Goal: Navigation & Orientation: Find specific page/section

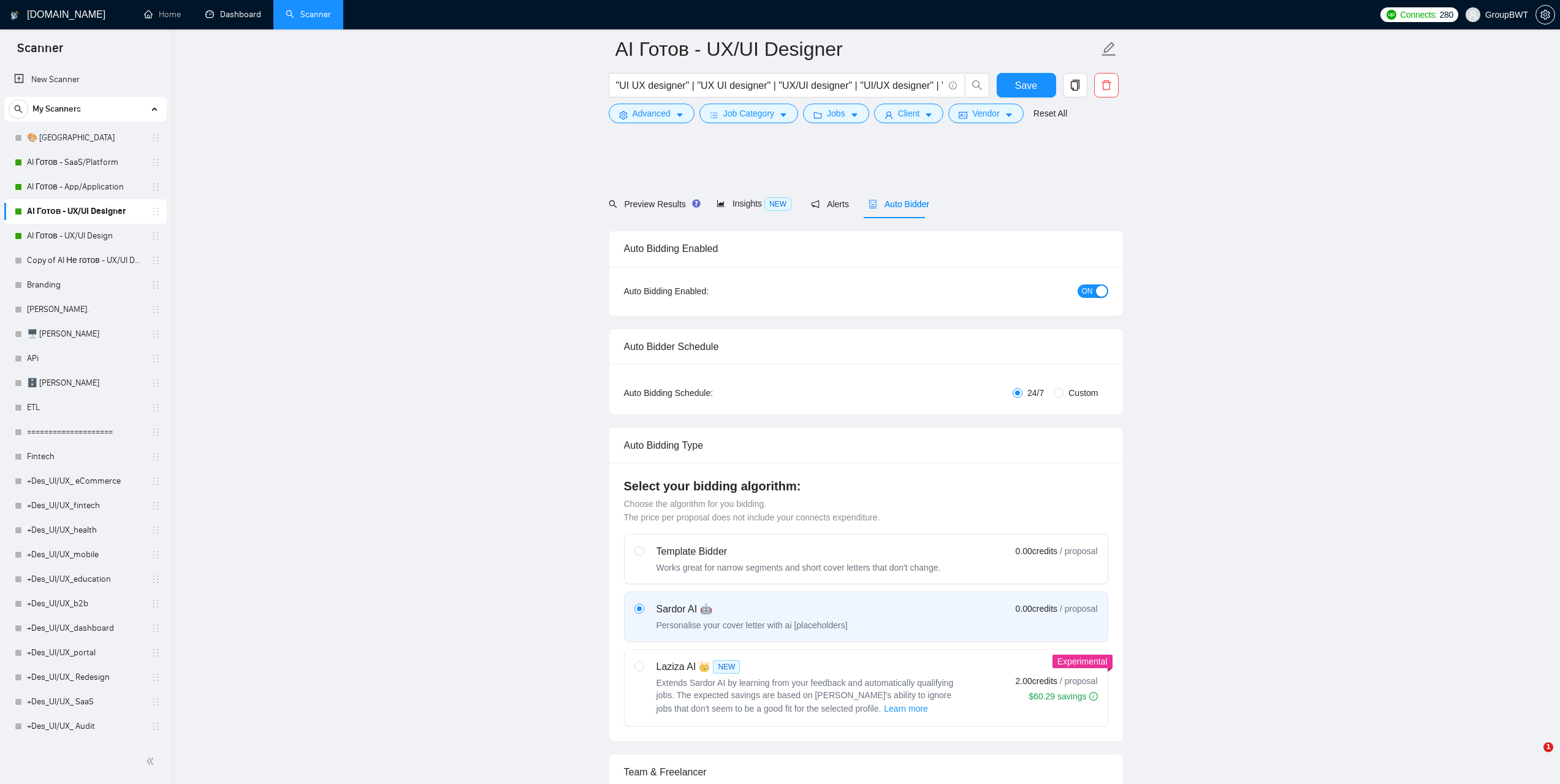
click at [235, 20] on link "Dashboard" at bounding box center [233, 14] width 56 height 10
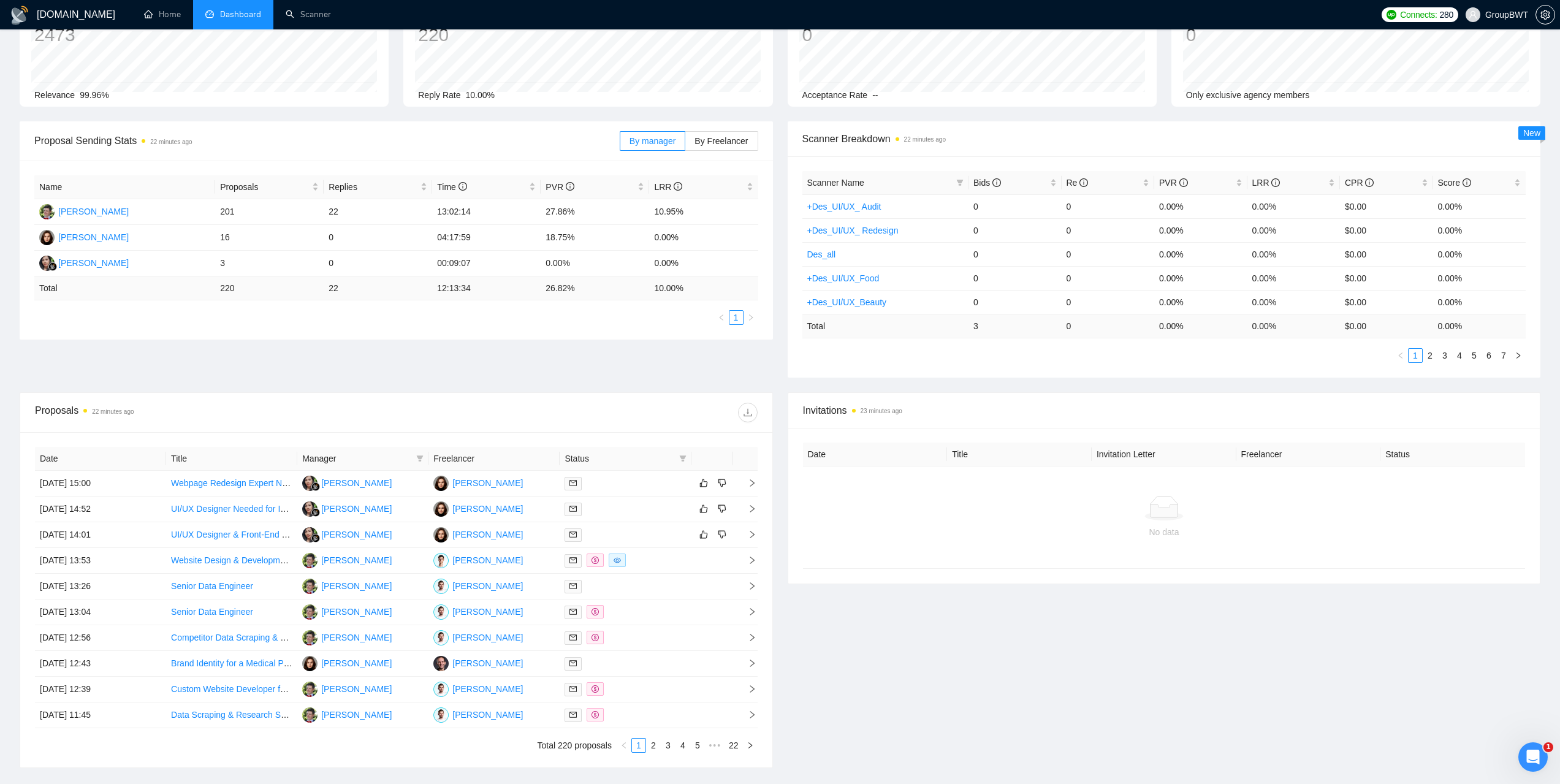
scroll to position [123, 0]
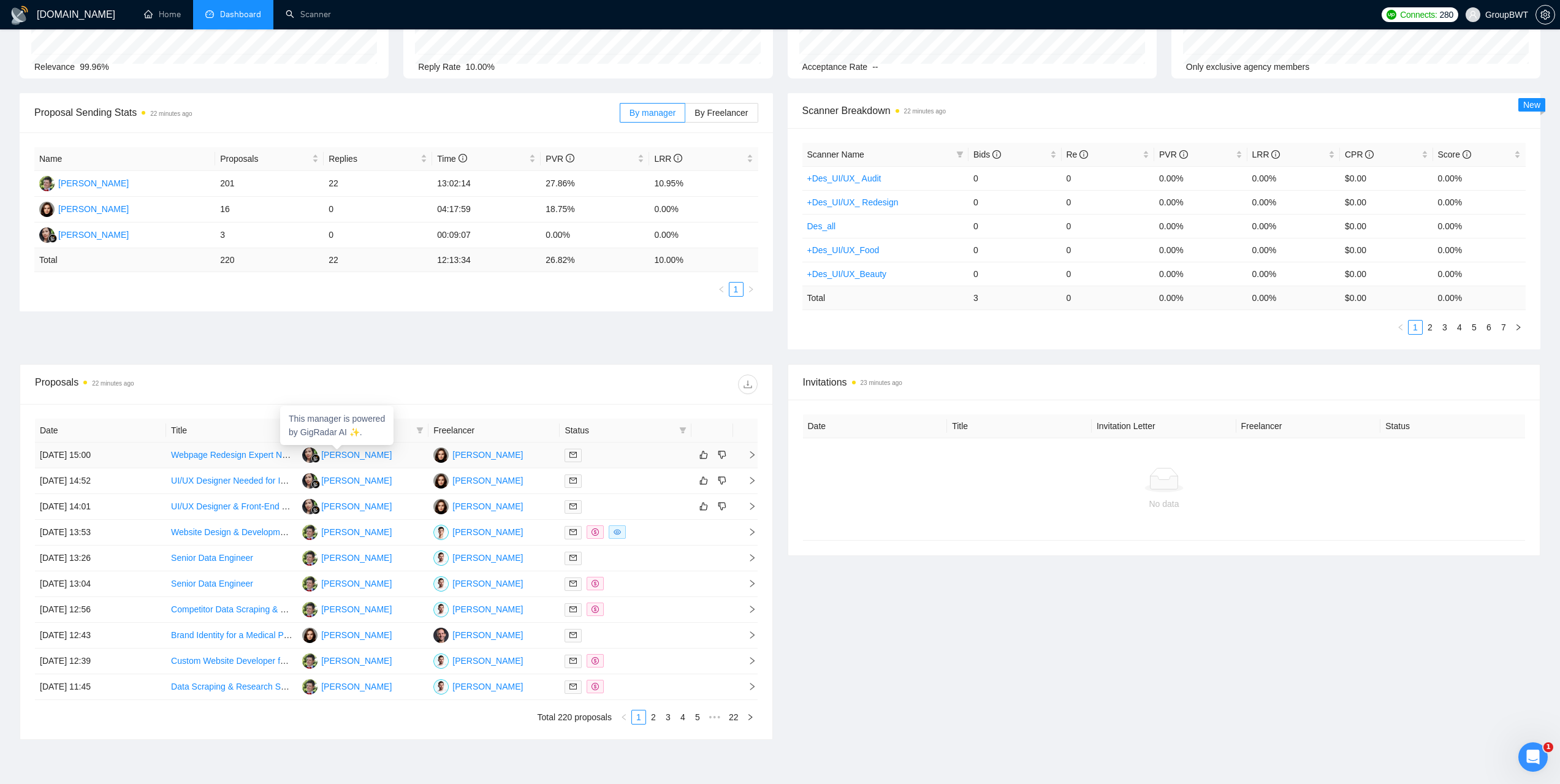
click at [339, 456] on div "[PERSON_NAME]" at bounding box center [356, 455] width 70 height 14
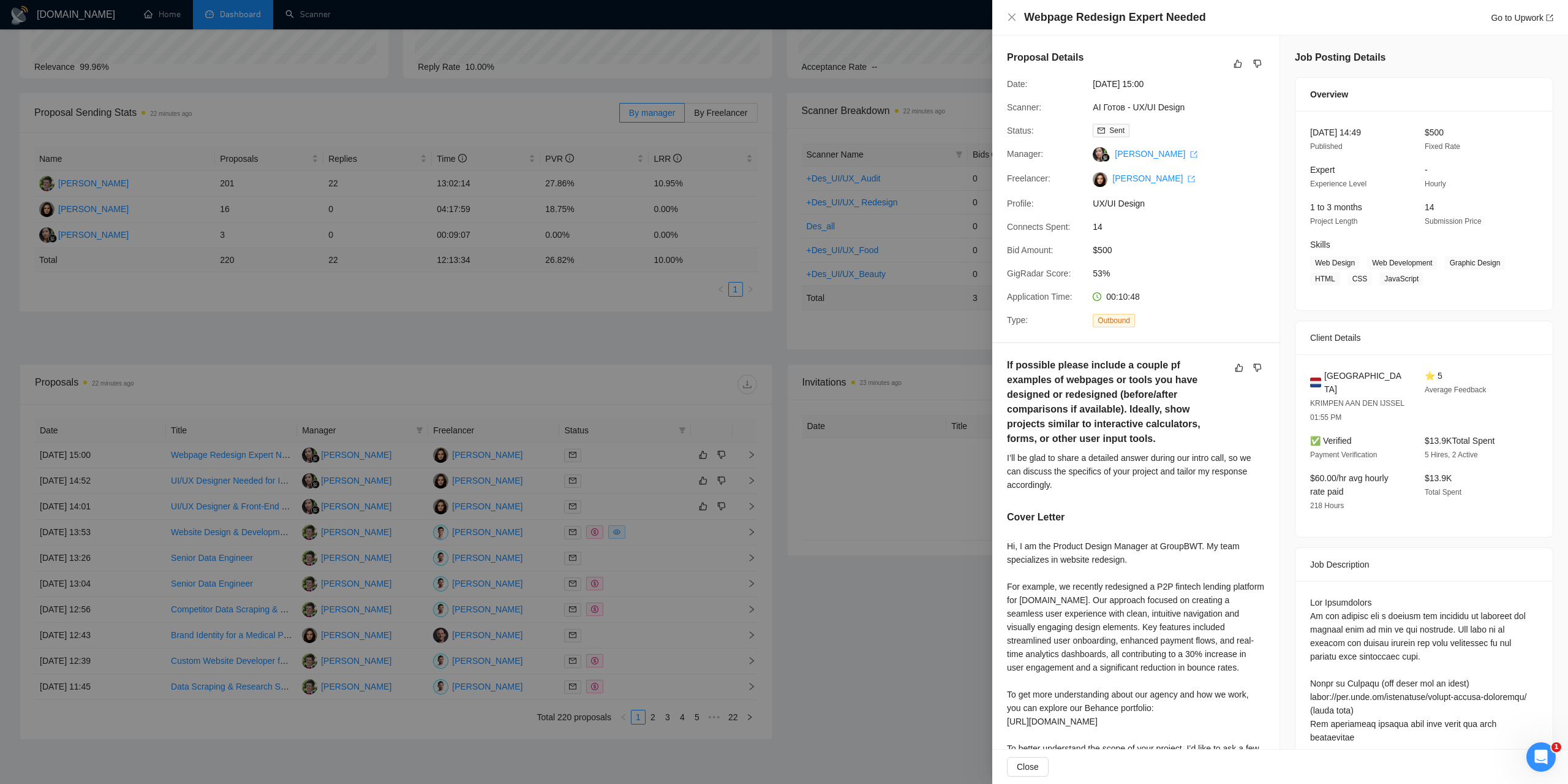
click at [936, 51] on div at bounding box center [784, 392] width 1568 height 784
